Goal: Transaction & Acquisition: Purchase product/service

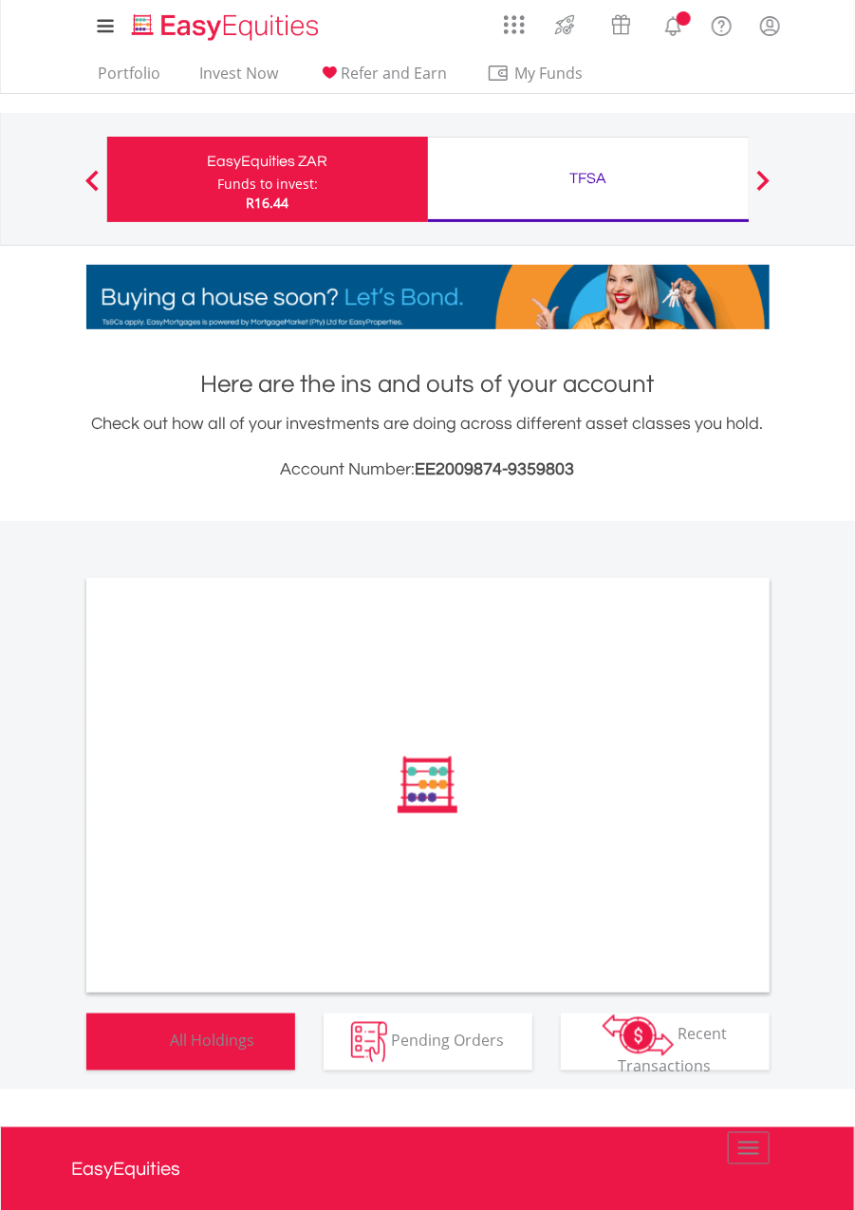
click at [249, 1055] on button "Holdings All Holdings" at bounding box center [190, 1042] width 209 height 57
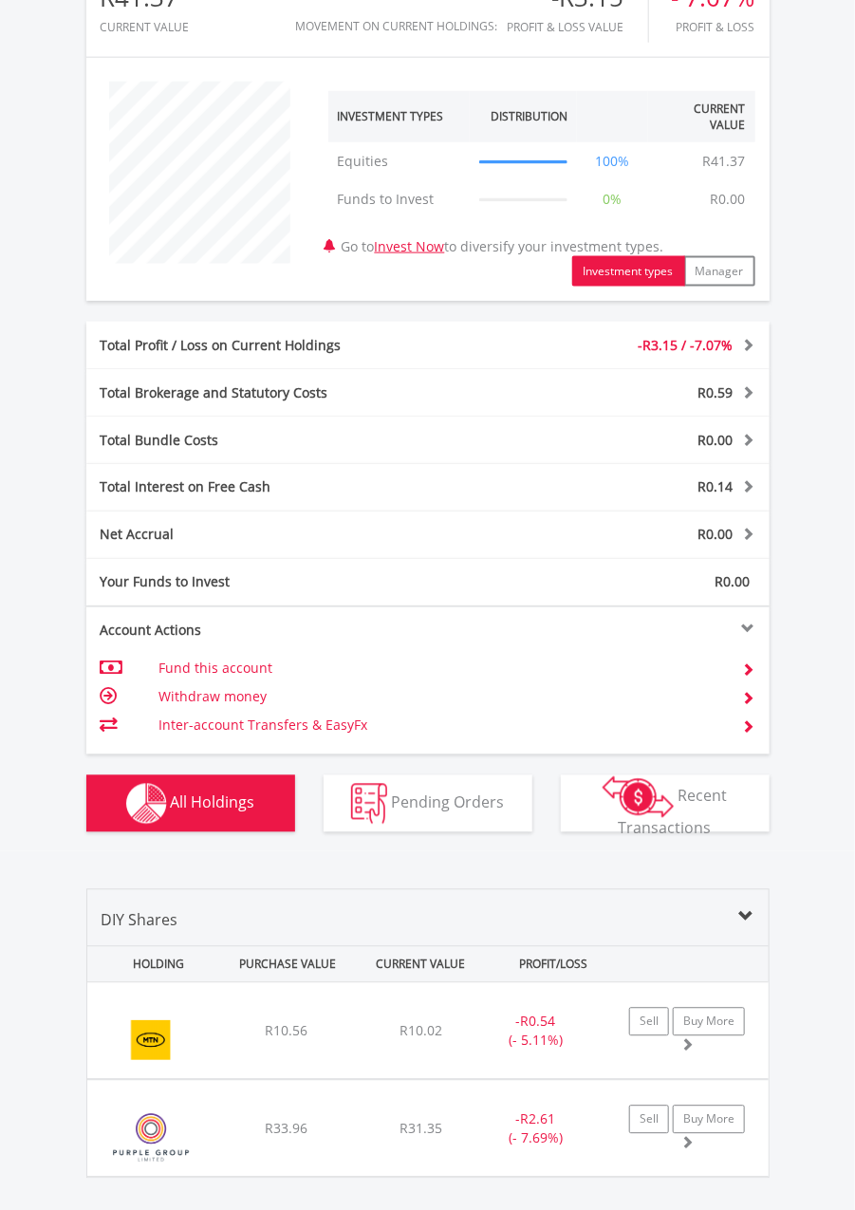
scroll to position [768, 0]
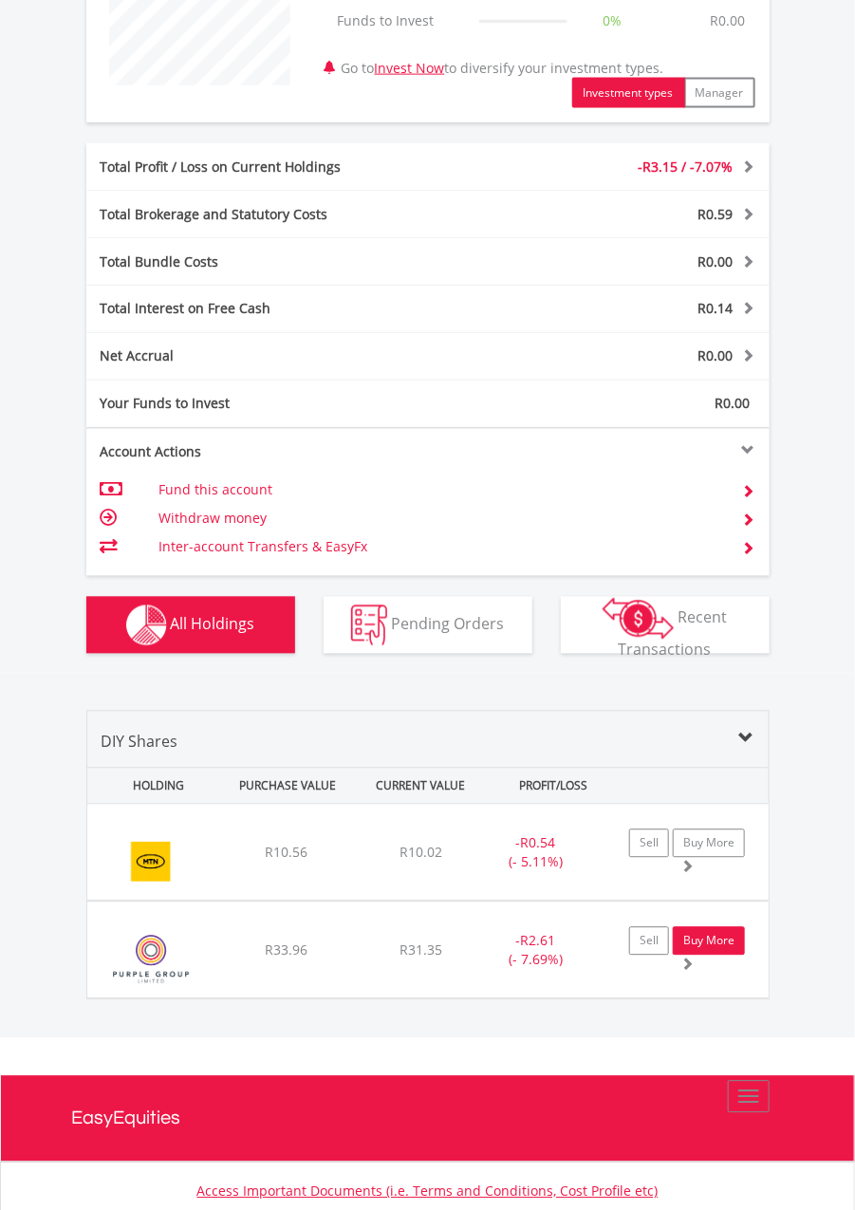
click at [719, 946] on link "Buy More" at bounding box center [709, 941] width 72 height 28
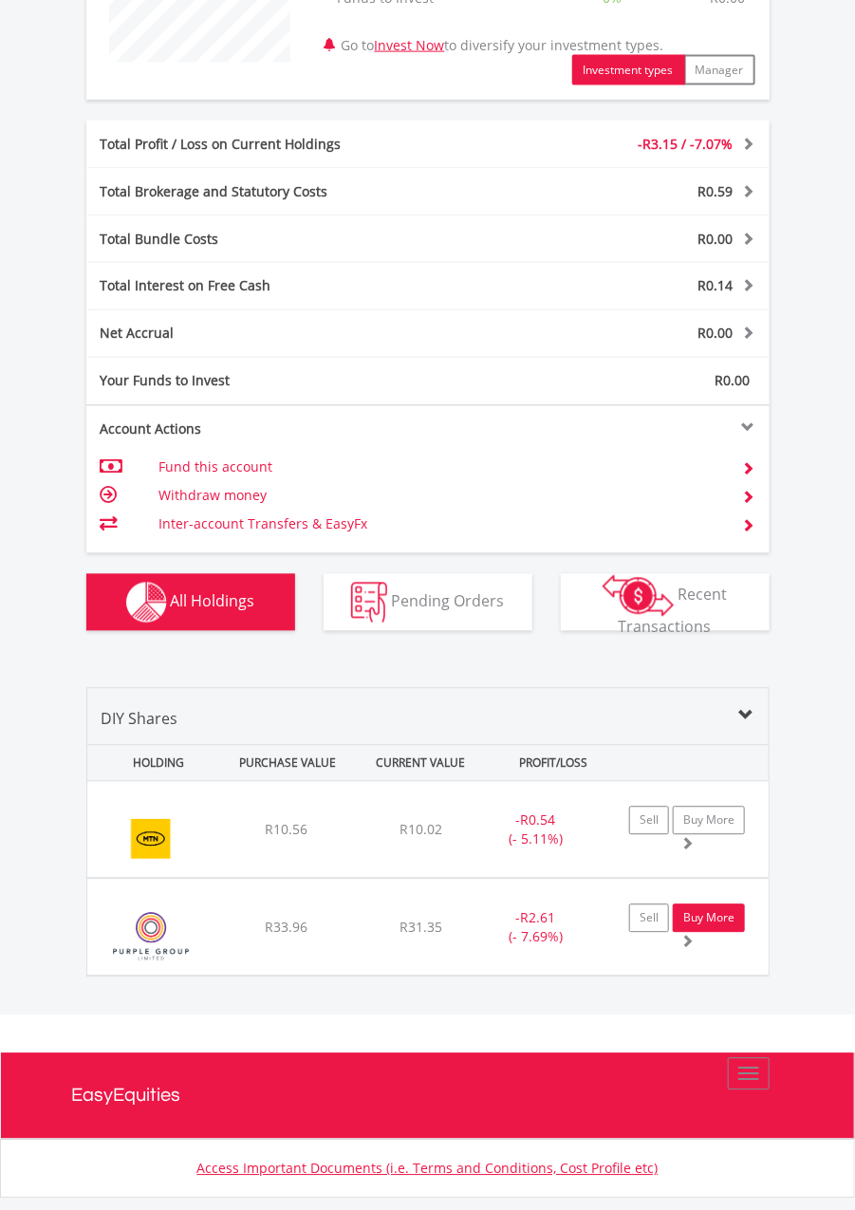
scroll to position [858, 0]
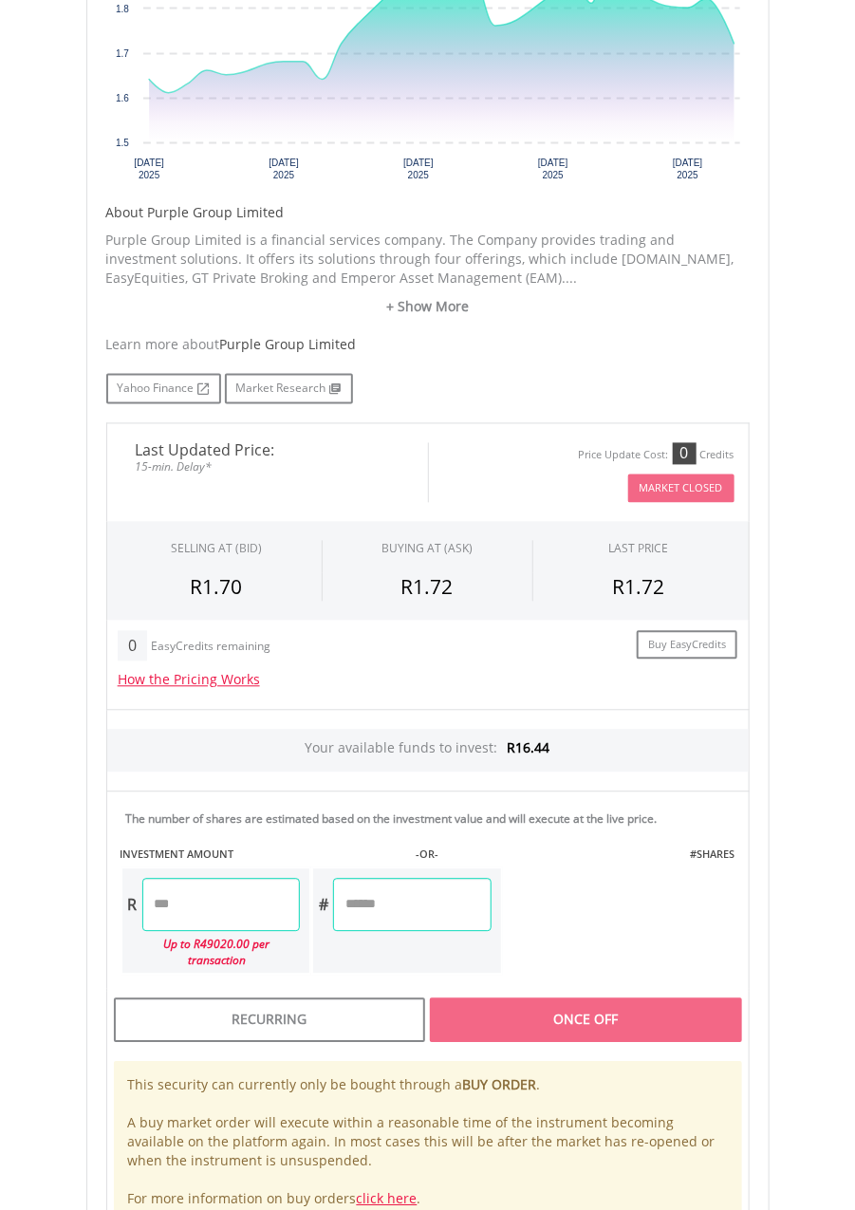
scroll to position [845, 0]
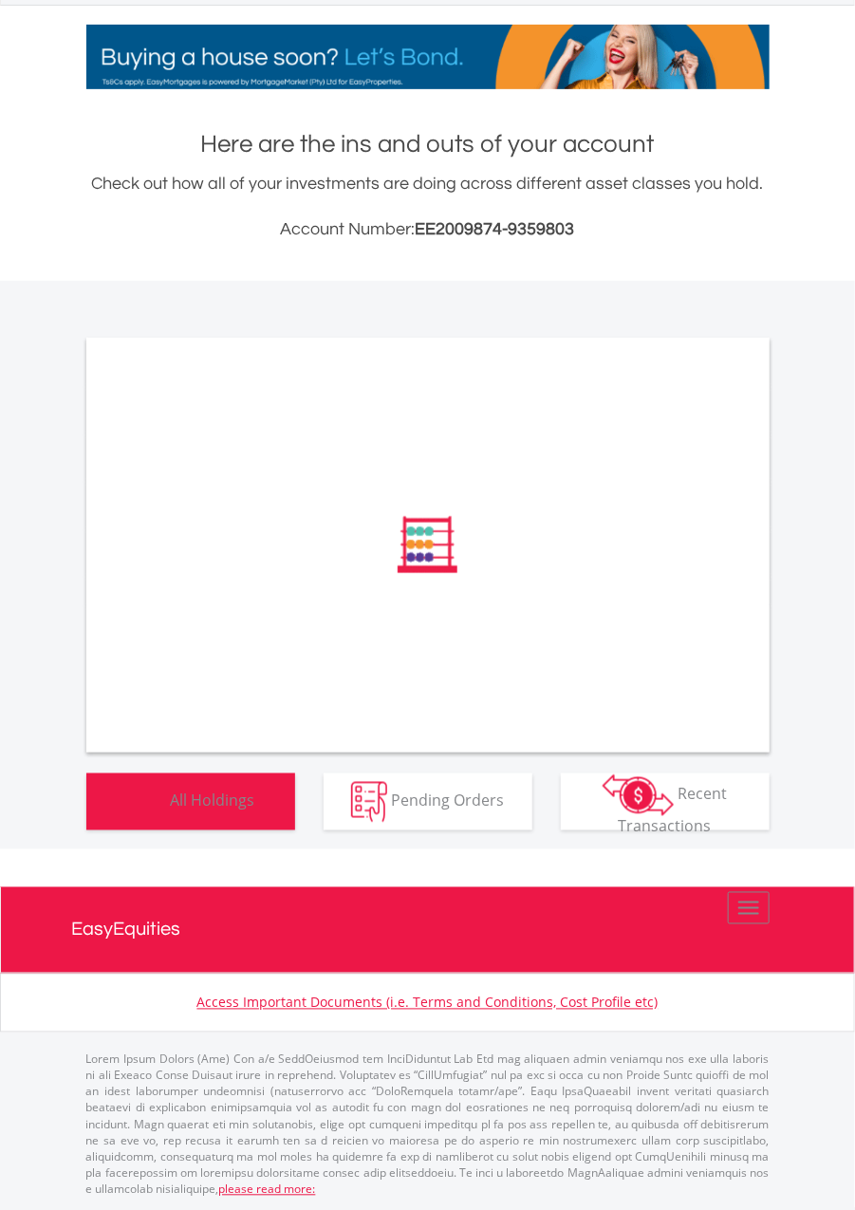
click at [230, 815] on button "Holdings All Holdings" at bounding box center [190, 802] width 209 height 57
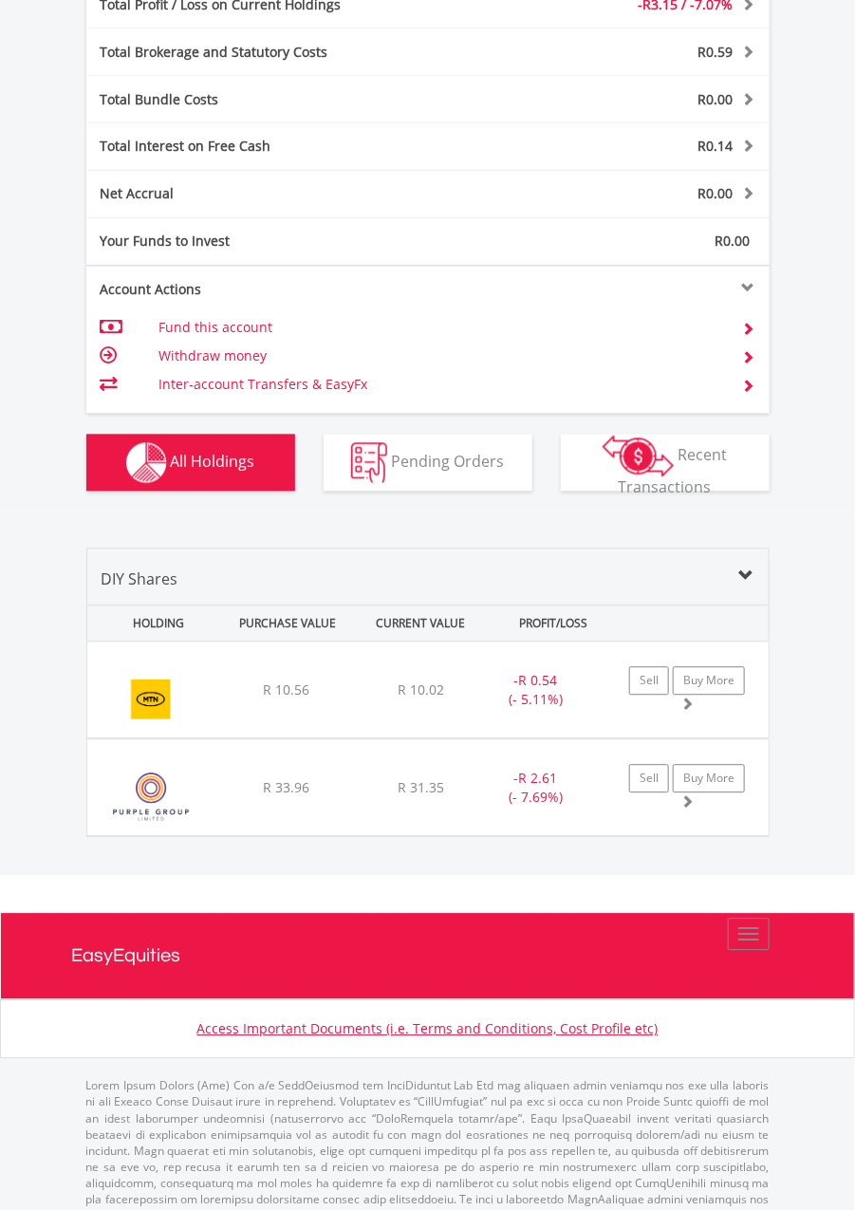
scroll to position [181, 228]
click at [636, 766] on link "Sell" at bounding box center [649, 779] width 40 height 28
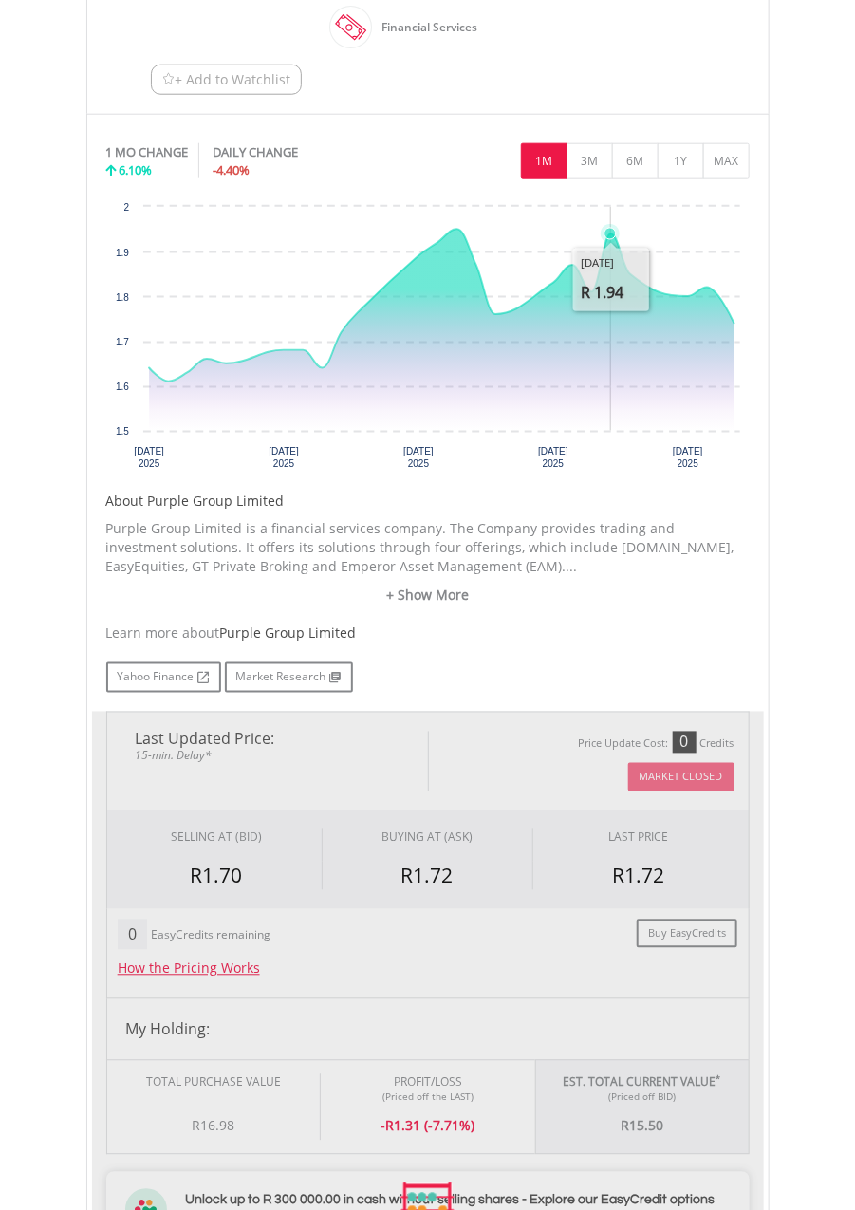
type input "*****"
type input "******"
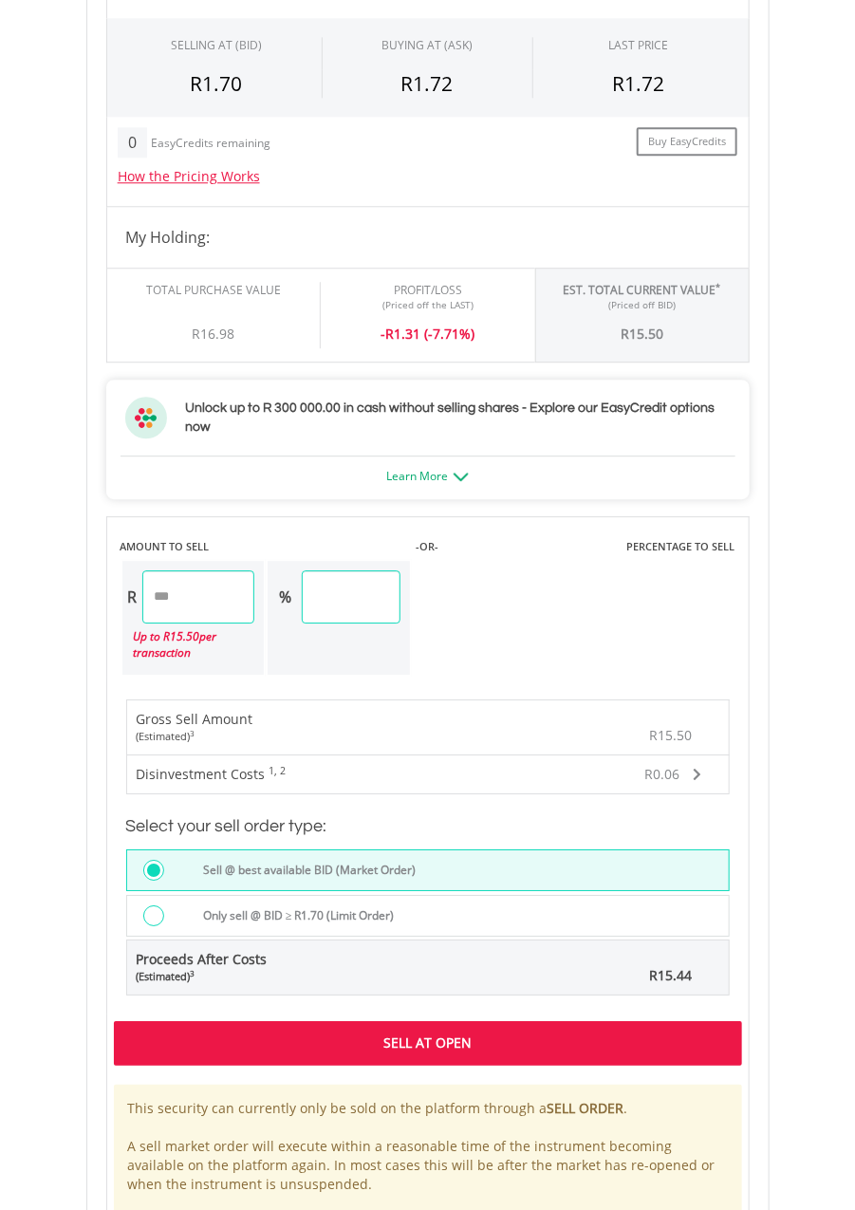
scroll to position [1324, 0]
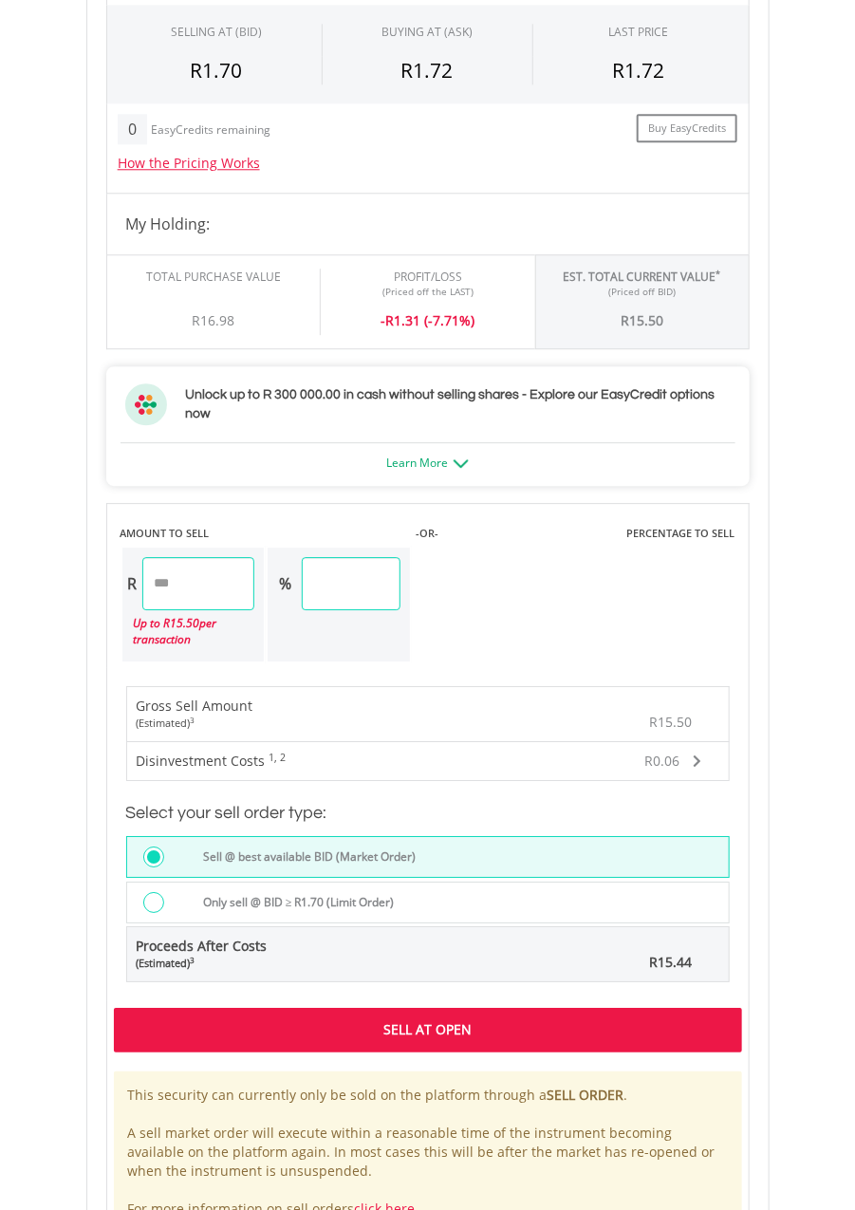
click at [686, 1008] on div "Sell At Open" at bounding box center [428, 1030] width 628 height 44
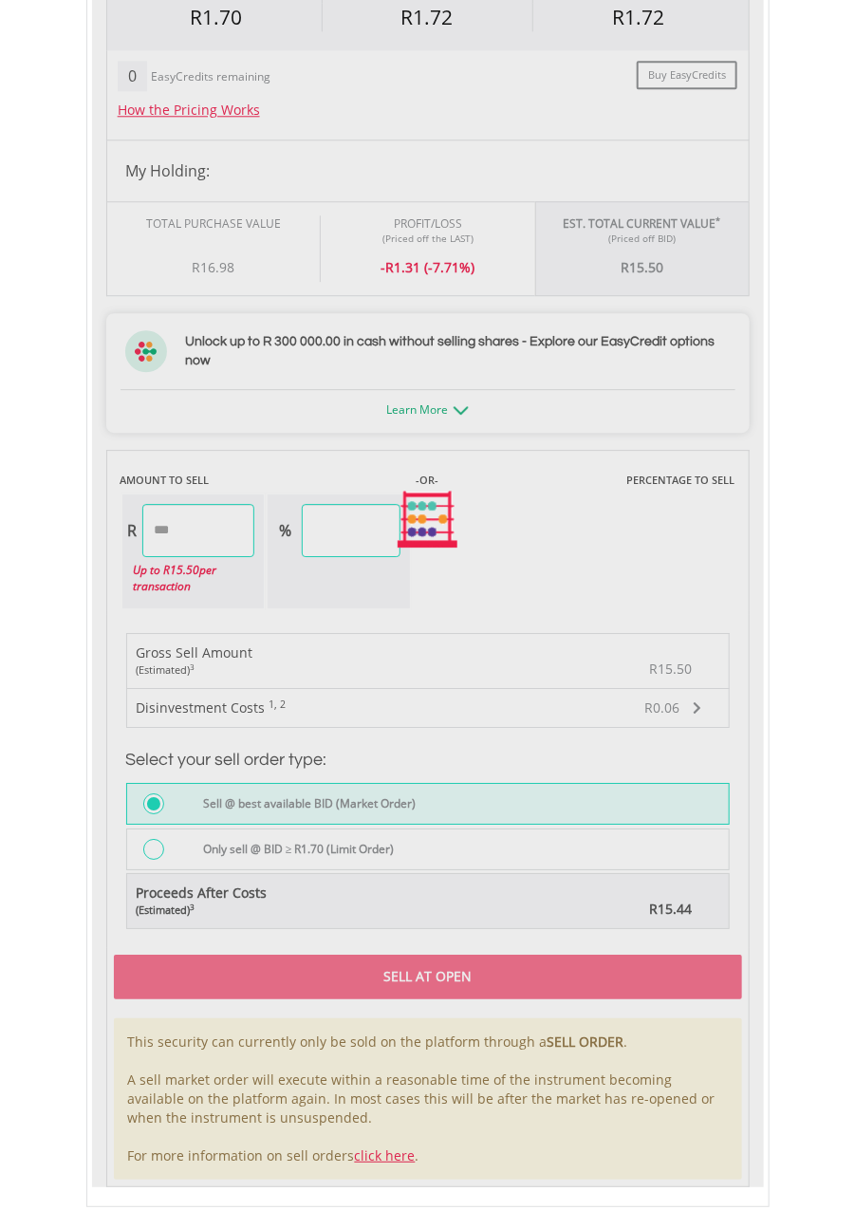
scroll to position [1415, 0]
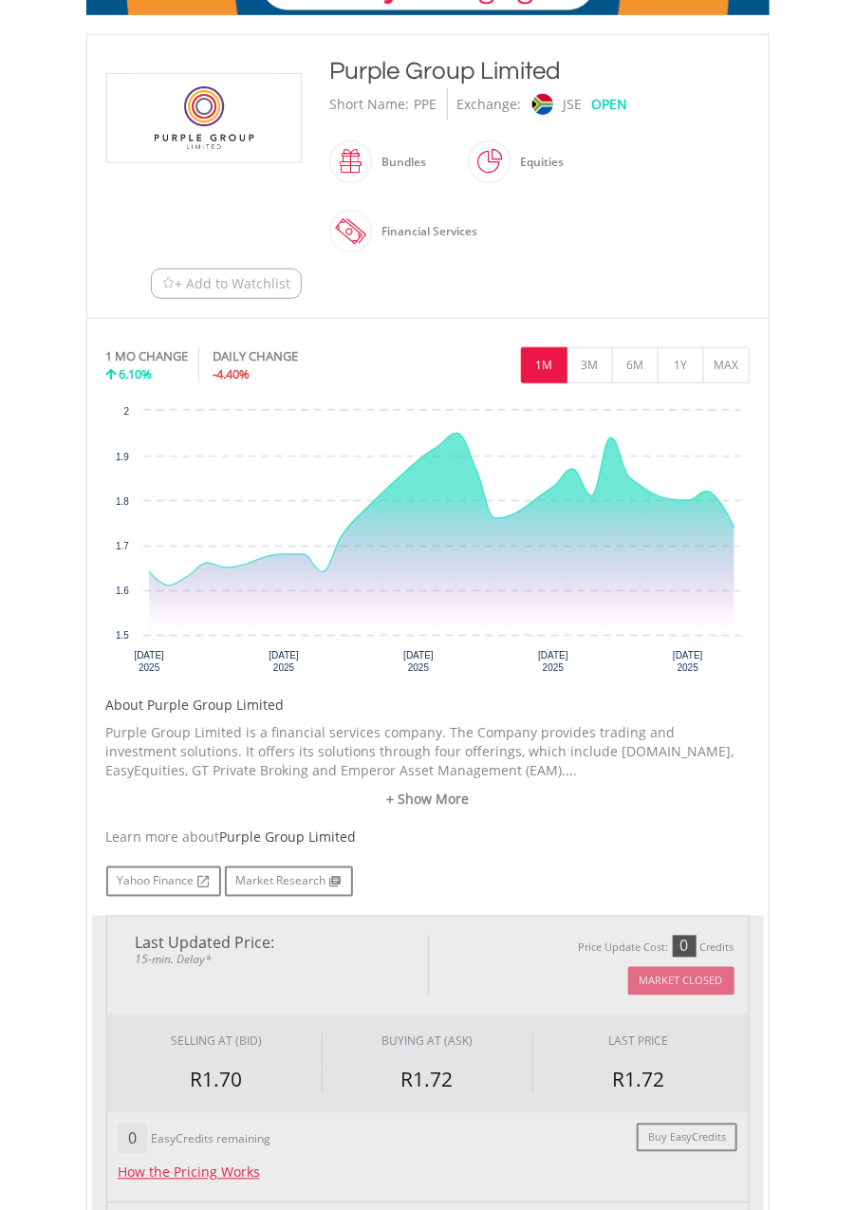
scroll to position [129, 0]
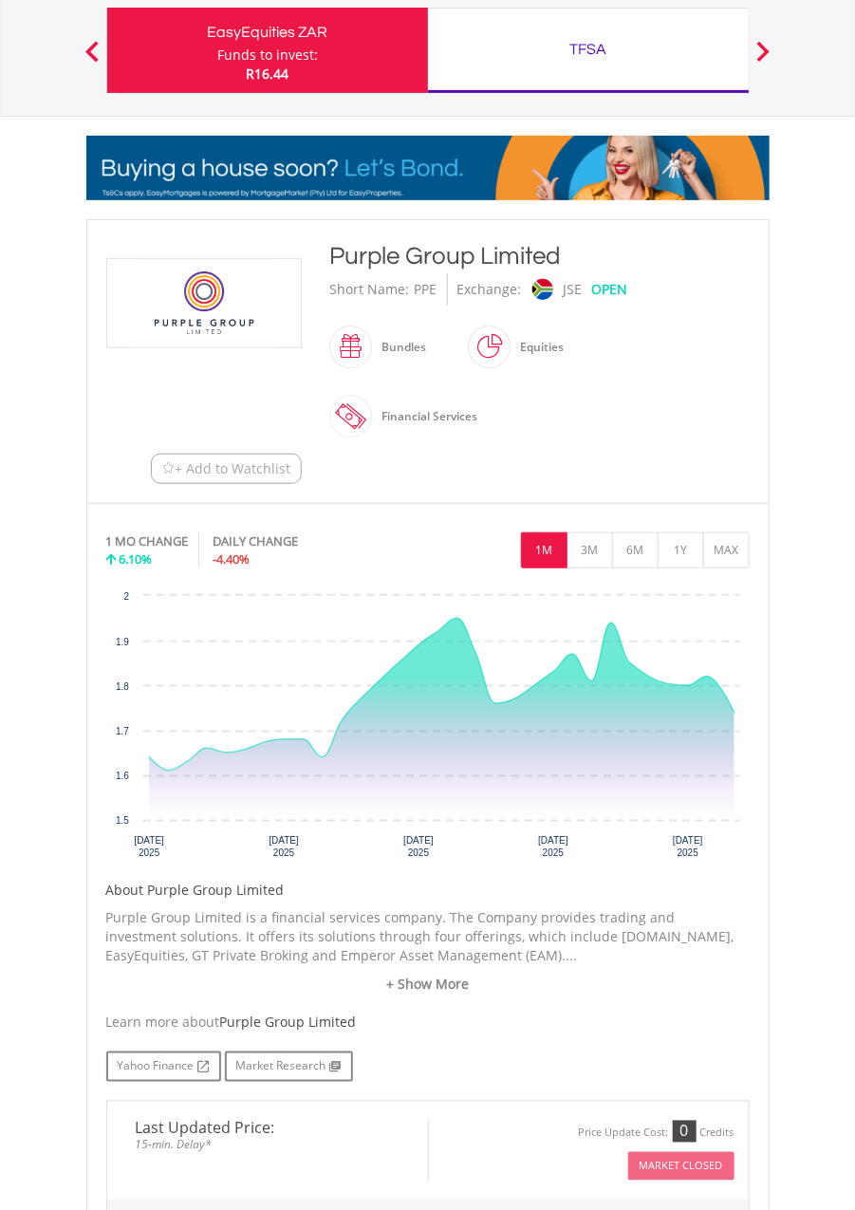
click at [621, 1154] on div "Price Update Cost: 0 Credits Market Closed" at bounding box center [588, 1151] width 321 height 60
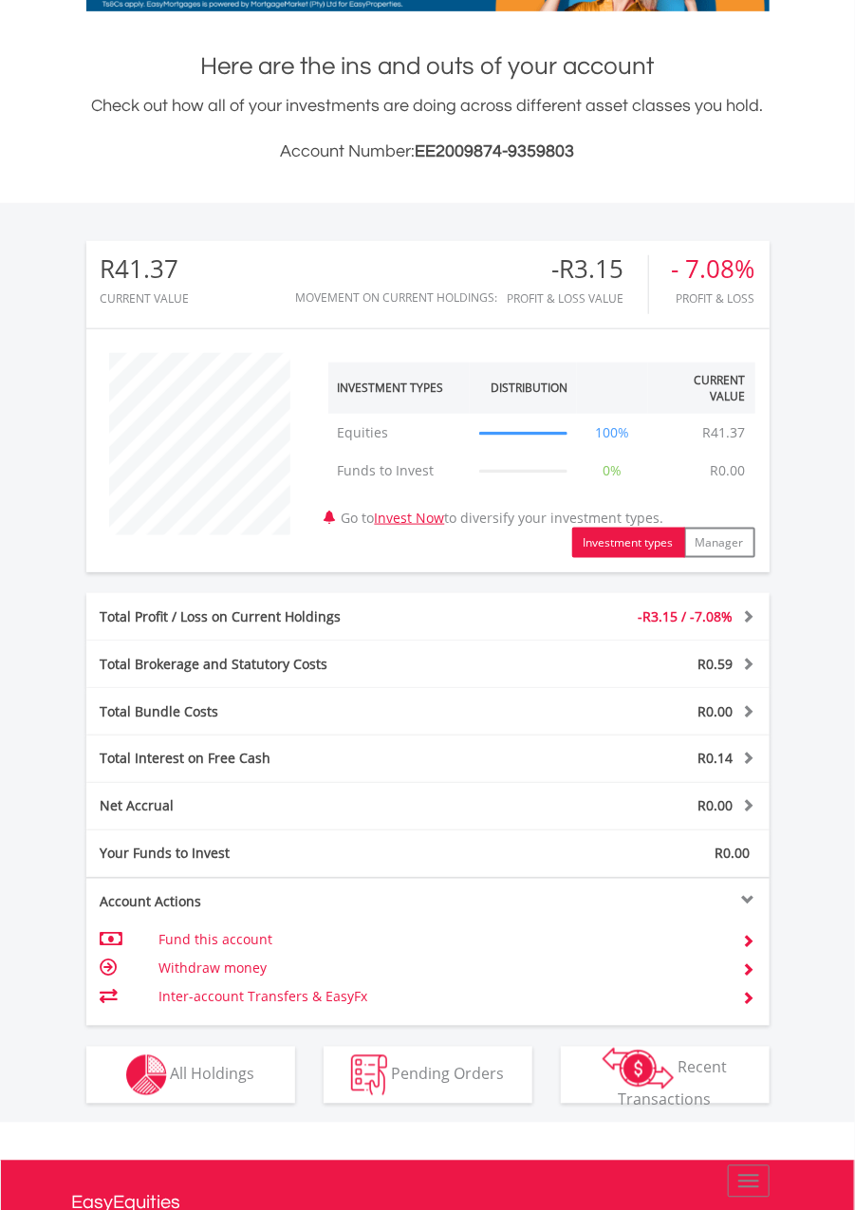
scroll to position [318, 0]
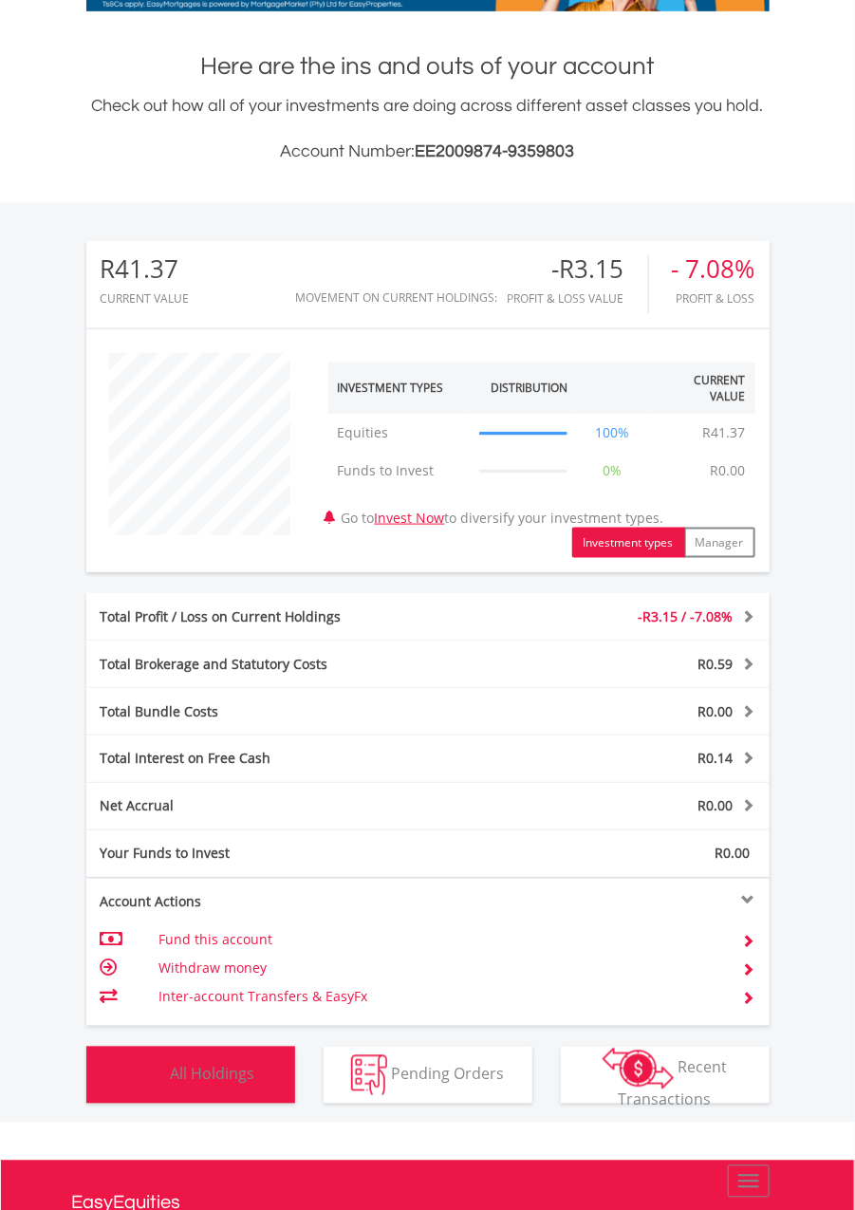
click at [232, 1092] on button "Holdings All Holdings" at bounding box center [190, 1075] width 209 height 57
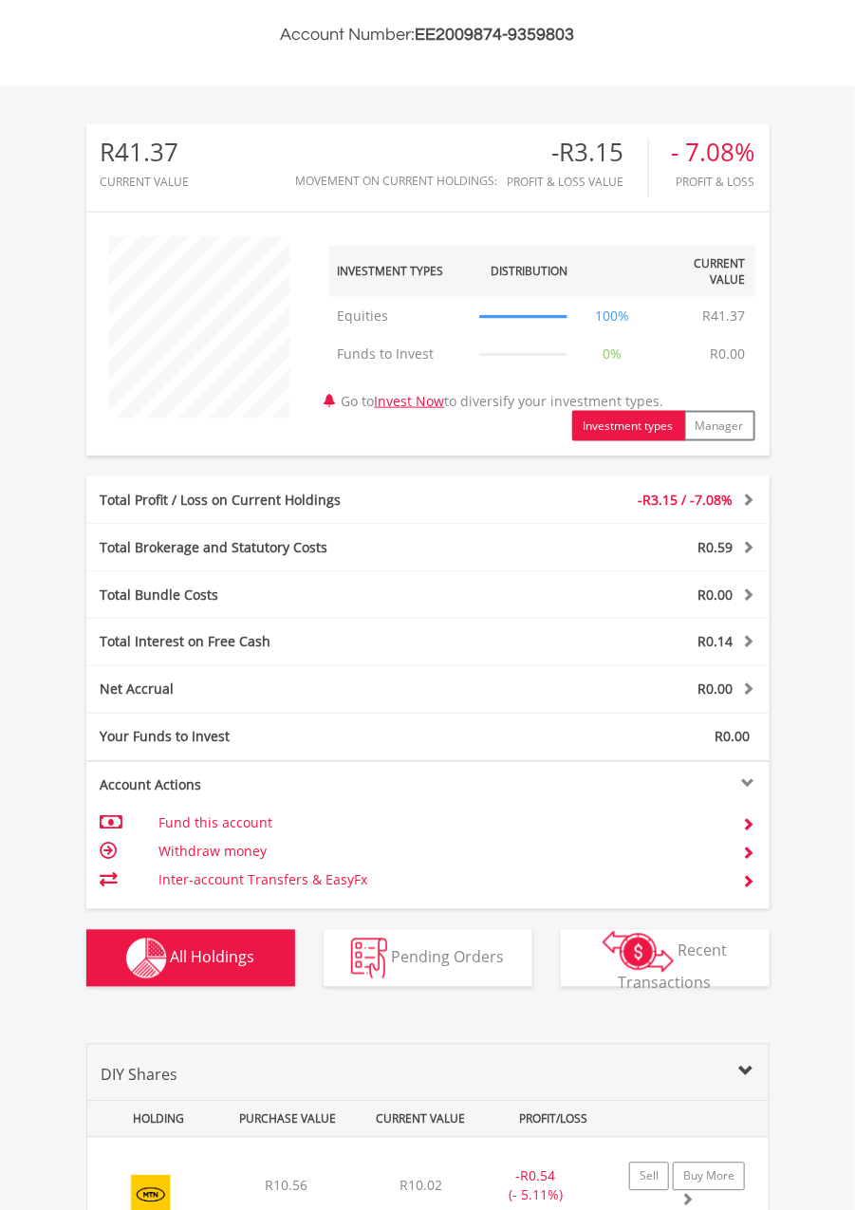
scroll to position [864, 0]
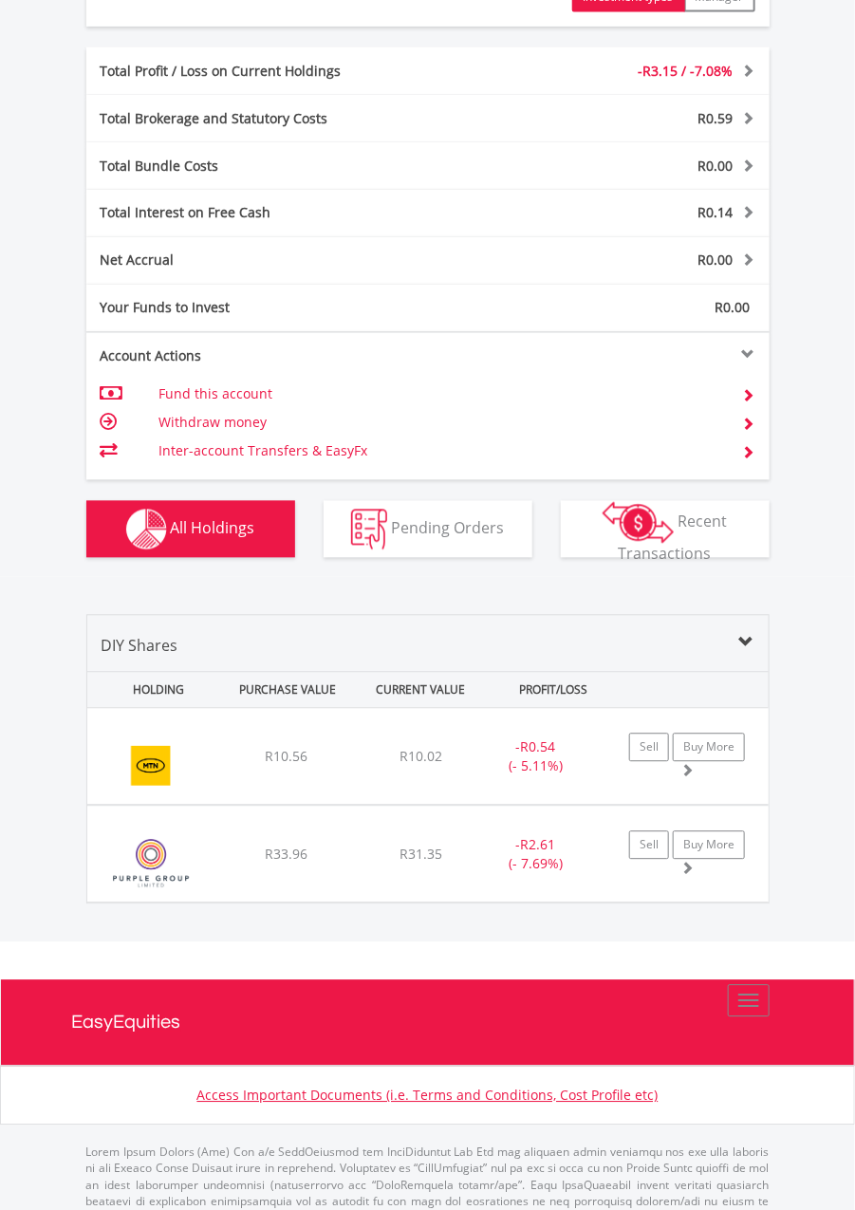
click at [647, 721] on div "﻿ MTN Group Limited R10.56 R10.02 R156.84 - R0.54 (- 5.11%) Sell Buy More" at bounding box center [428, 757] width 682 height 96
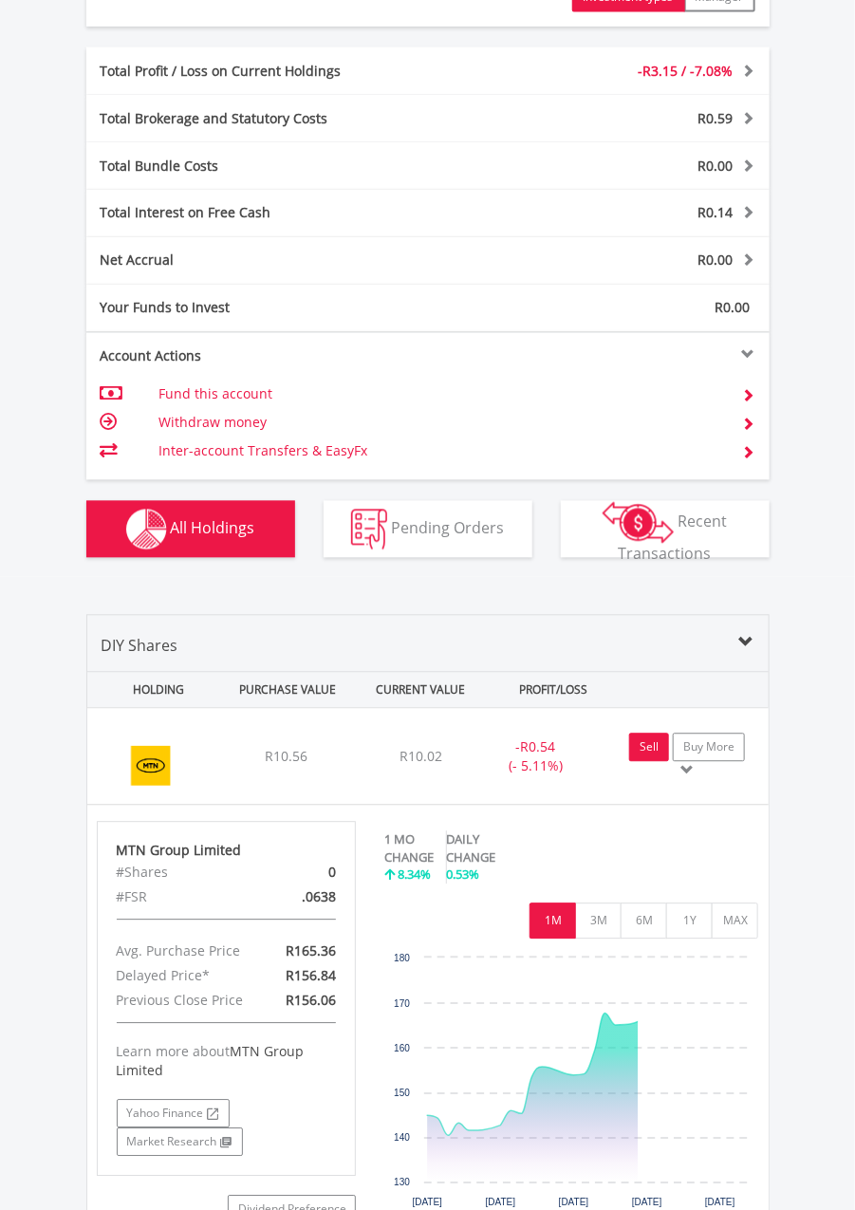
click at [646, 744] on link "Sell" at bounding box center [649, 748] width 40 height 28
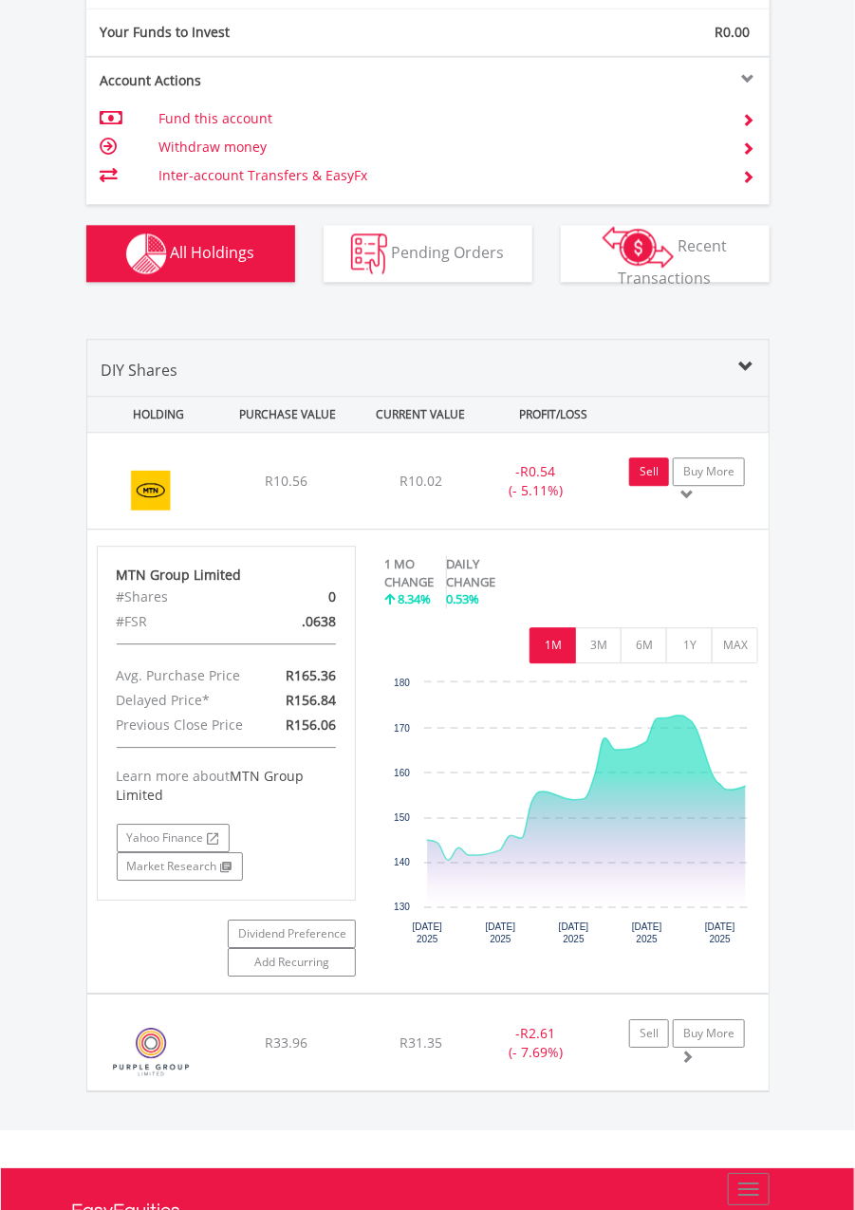
scroll to position [1217, 0]
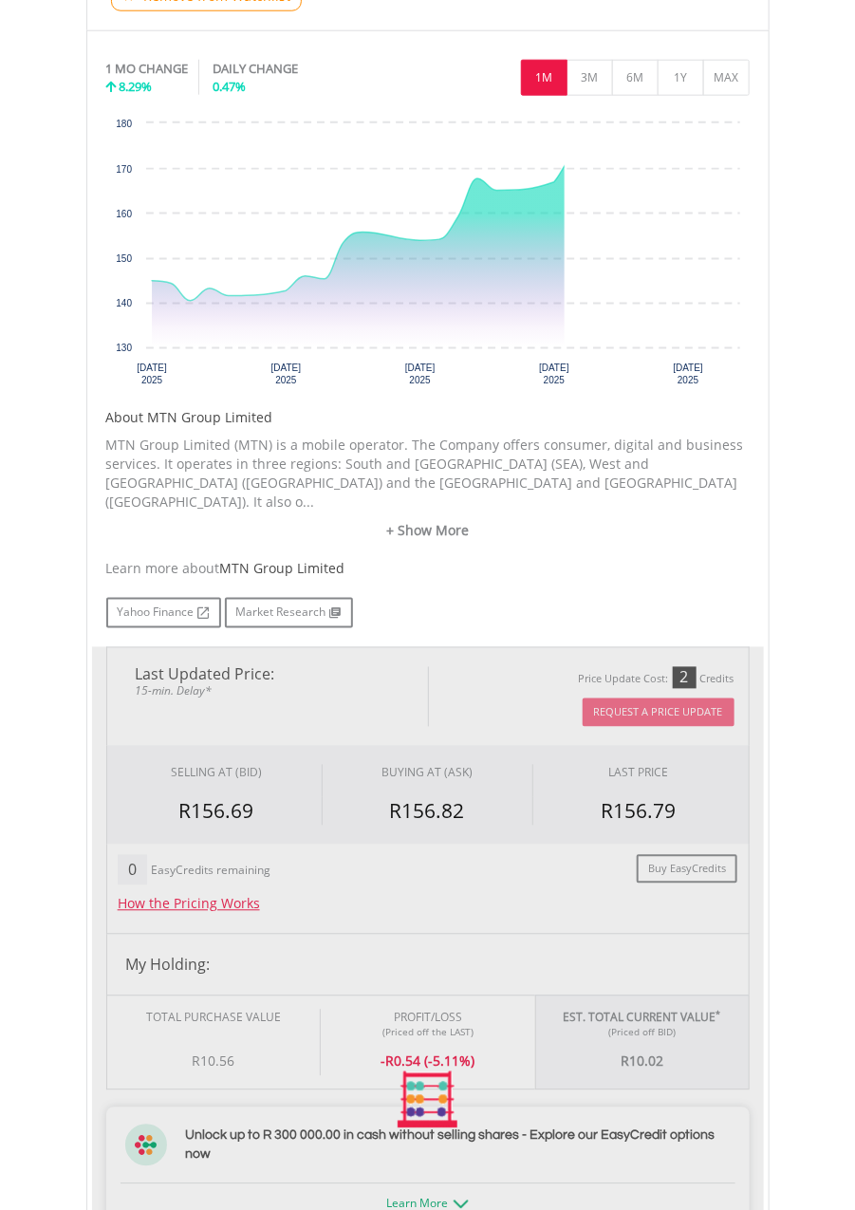
type input "*****"
type input "******"
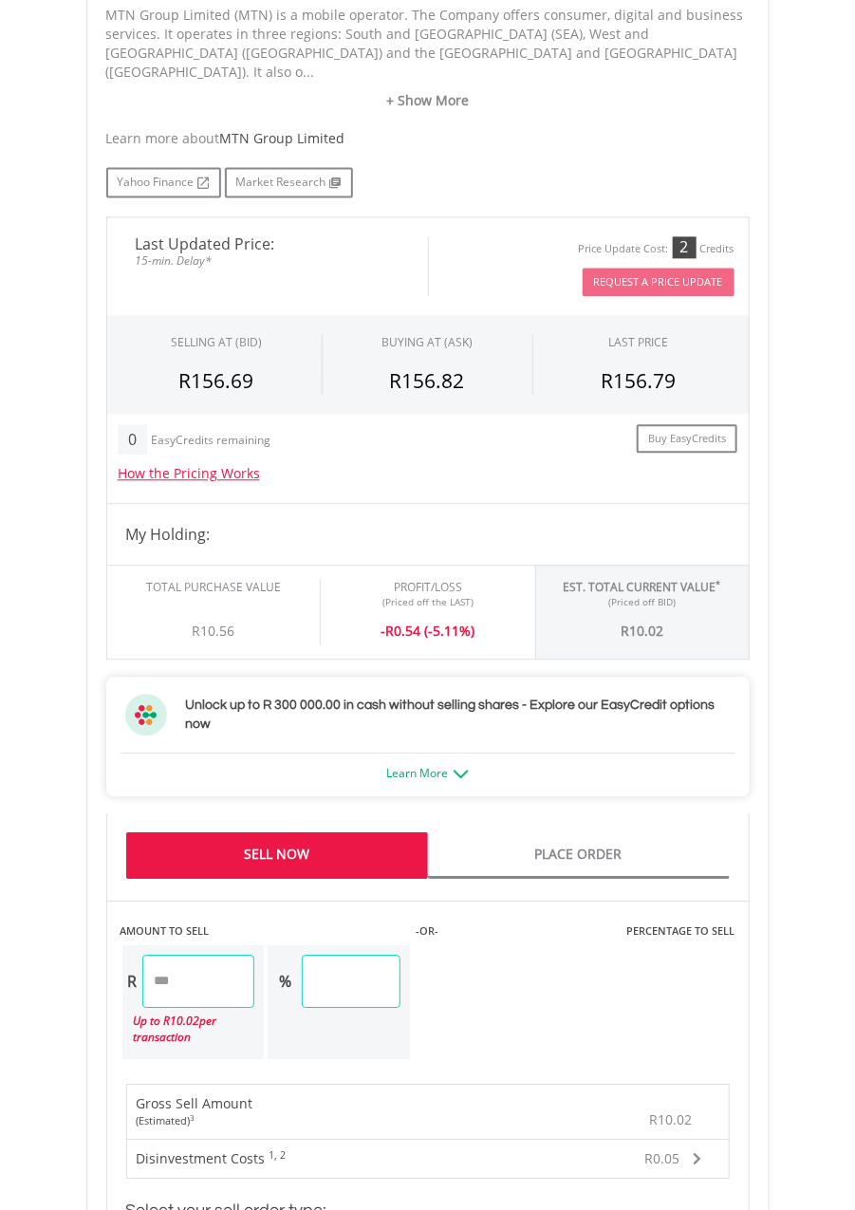
scroll to position [1057, 0]
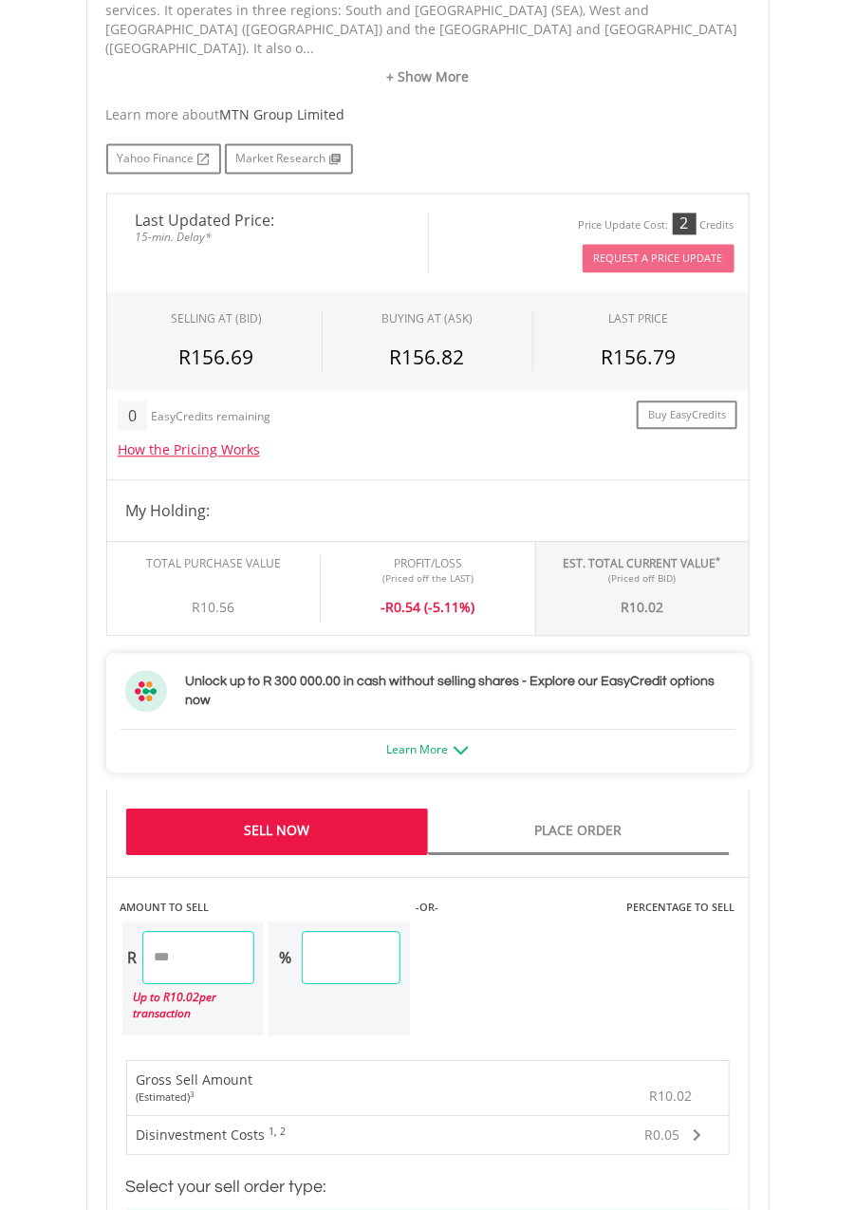
click at [222, 940] on input "*****" at bounding box center [198, 957] width 113 height 53
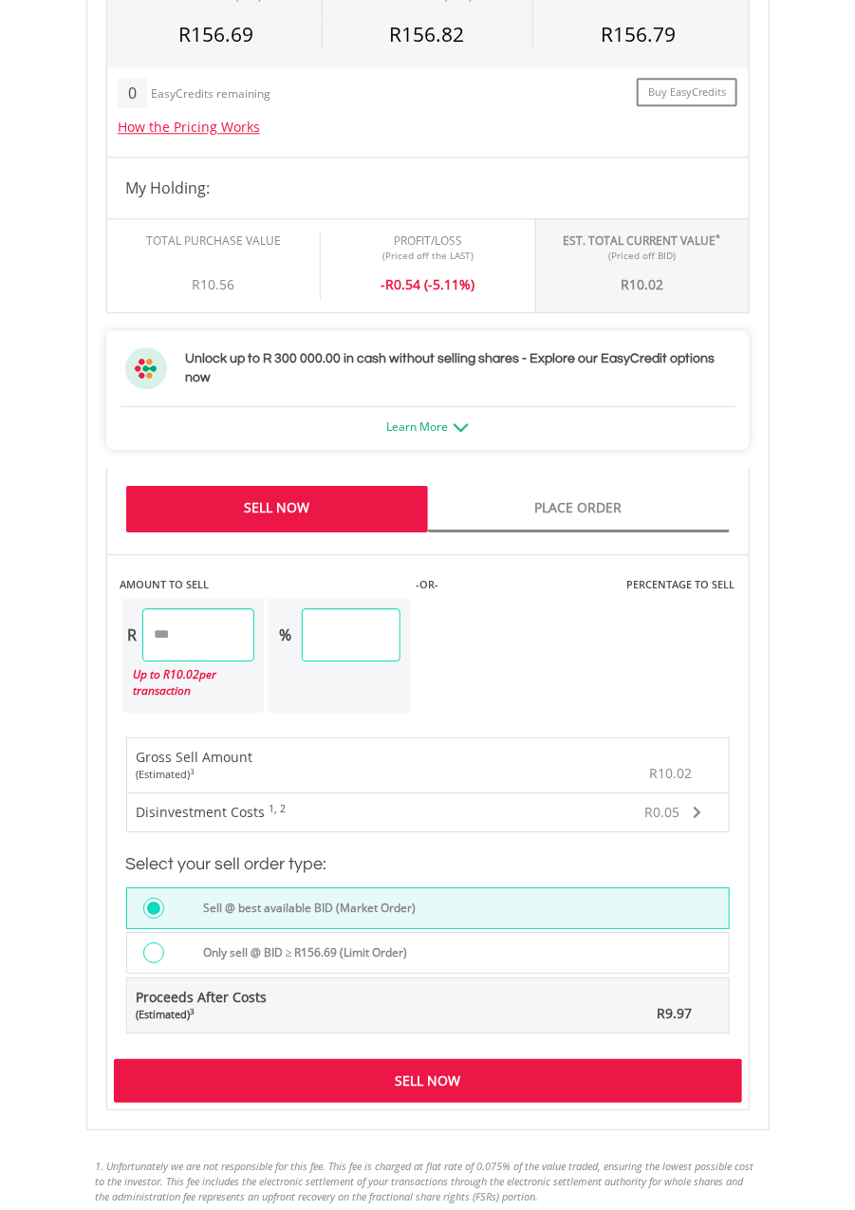
scroll to position [1390, 0]
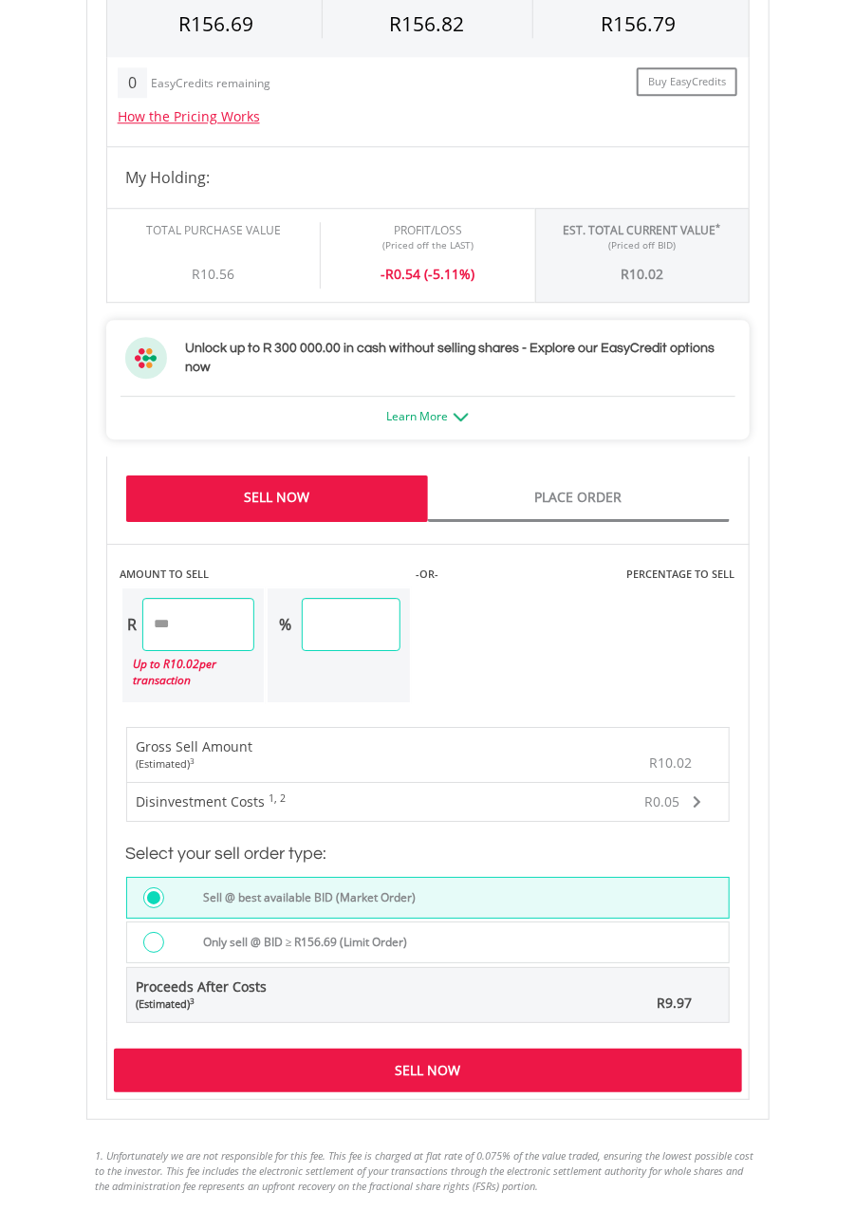
click at [669, 1049] on div "Sell Now" at bounding box center [428, 1071] width 628 height 44
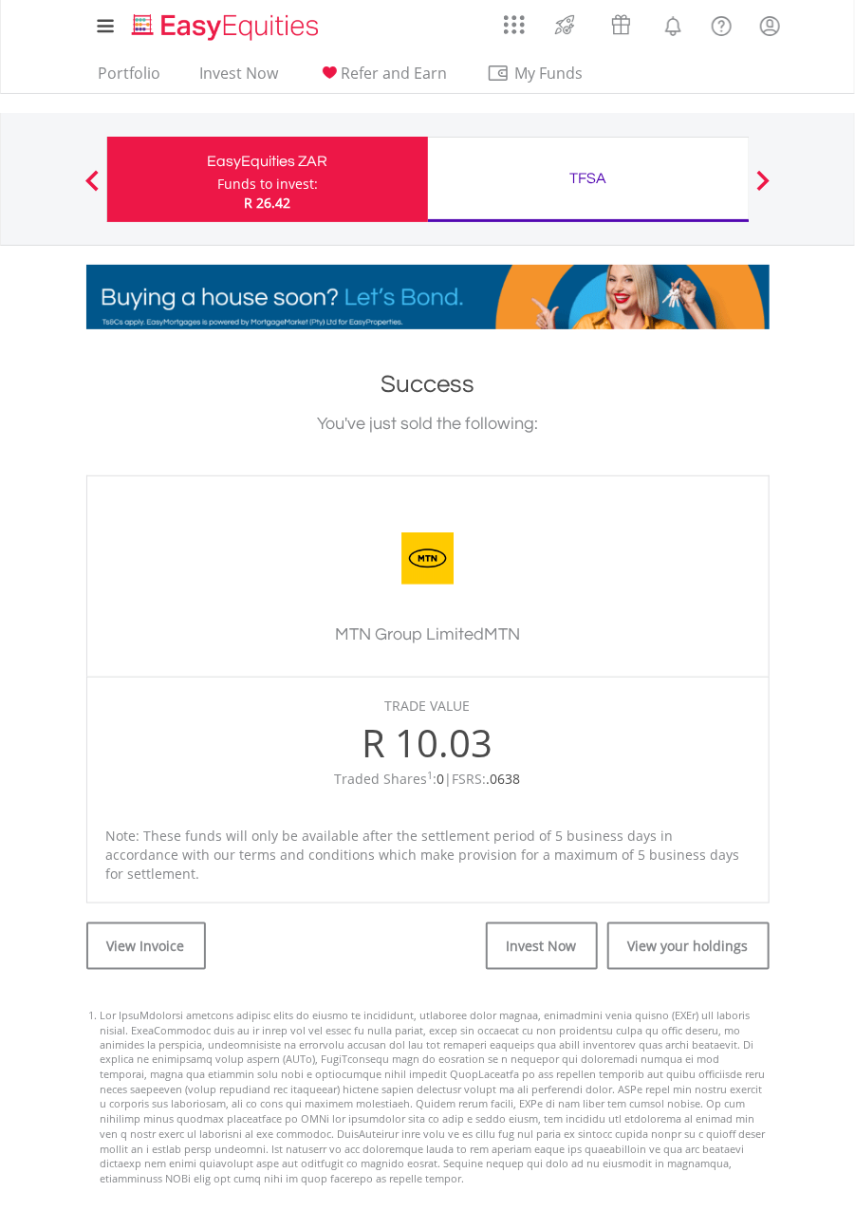
click at [100, 30] on icon at bounding box center [105, 32] width 14 height 14
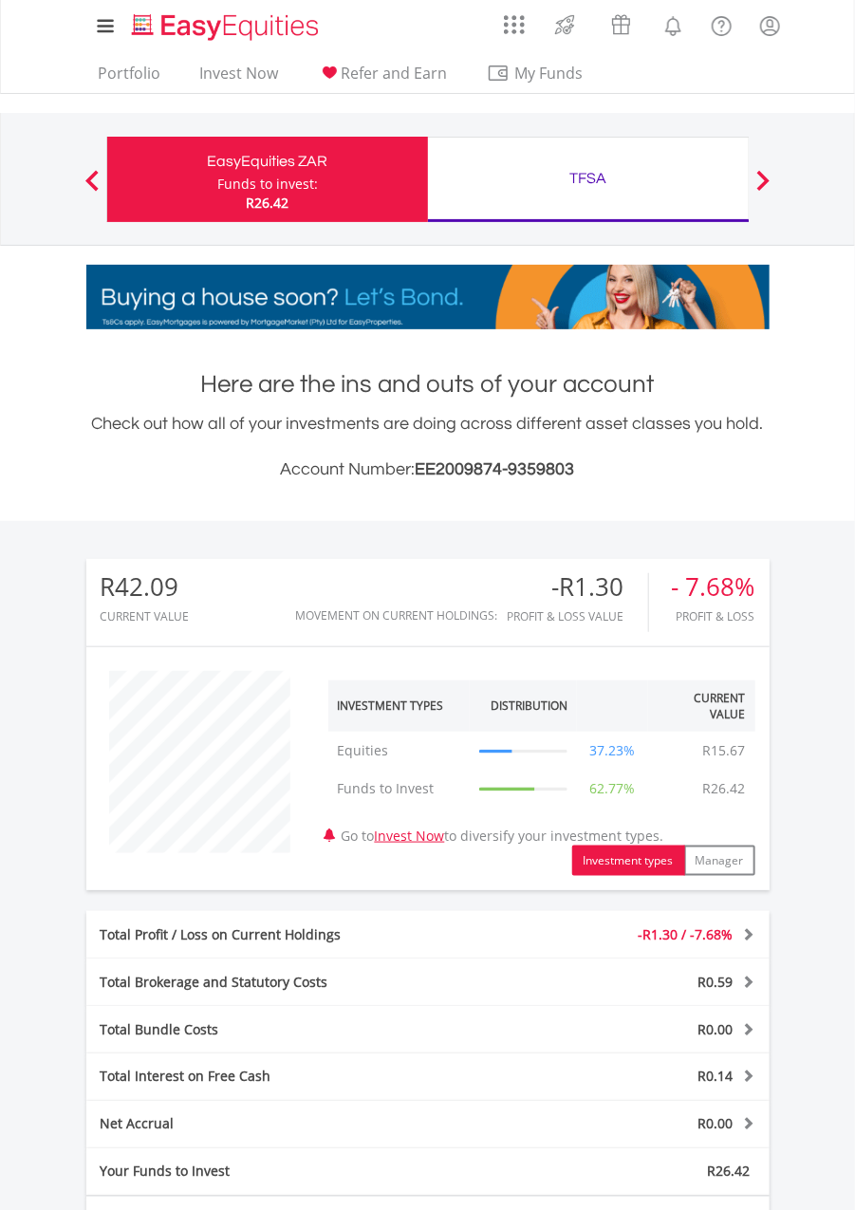
click at [550, 65] on span "My Funds" at bounding box center [549, 73] width 124 height 25
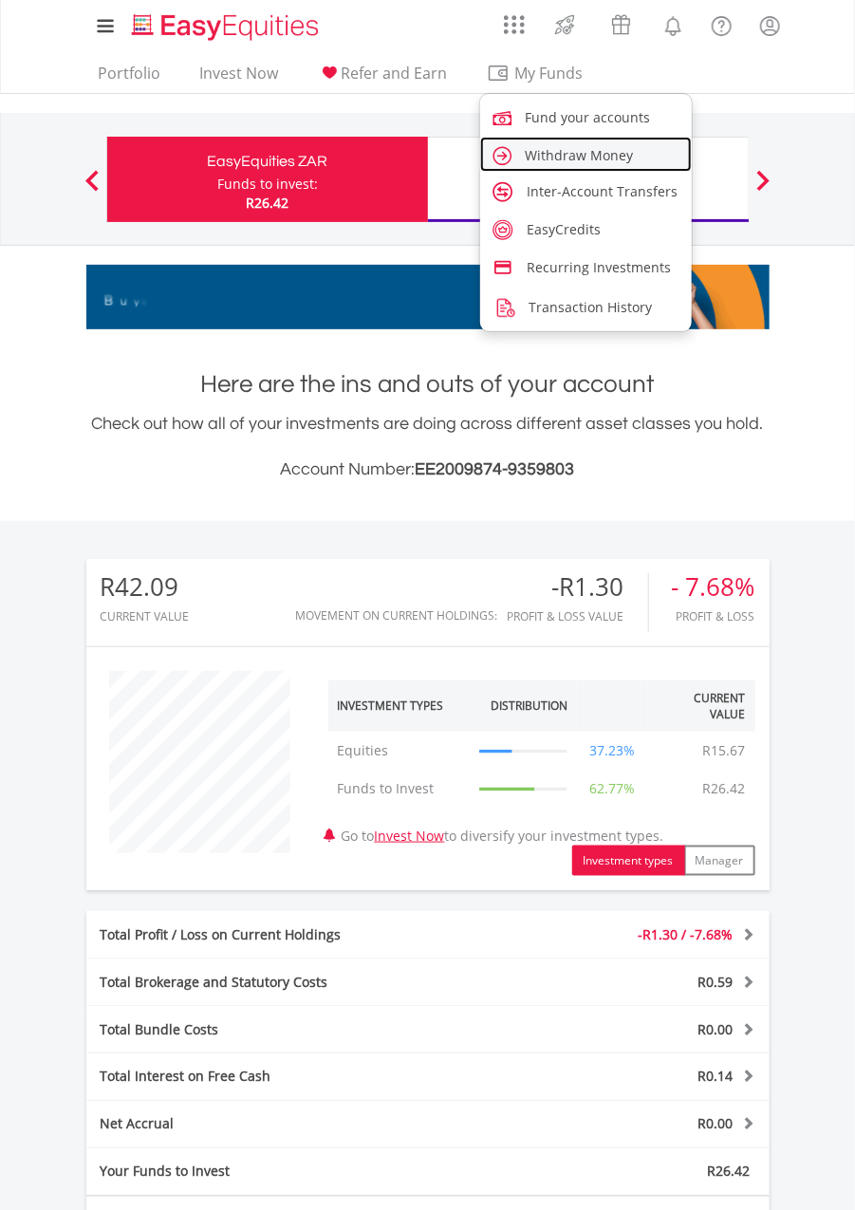
click at [598, 141] on link "Withdraw Money" at bounding box center [586, 154] width 213 height 35
click at [581, 159] on span "Withdraw Money" at bounding box center [580, 155] width 108 height 18
